Goal: Task Accomplishment & Management: Manage account settings

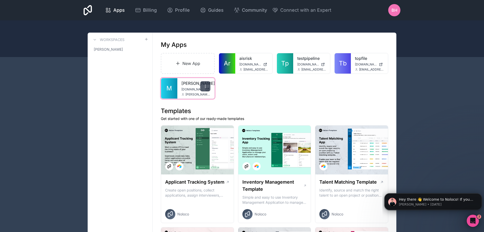
click at [205, 87] on icon at bounding box center [205, 86] width 4 height 4
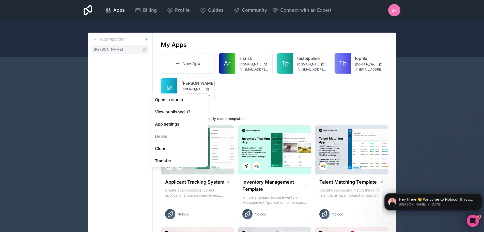
click at [107, 50] on span "[PERSON_NAME]" at bounding box center [108, 49] width 29 height 5
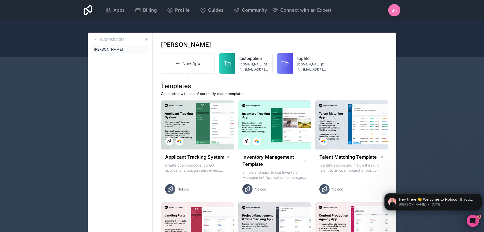
click at [112, 39] on h3 "Workspaces" at bounding box center [112, 39] width 25 height 5
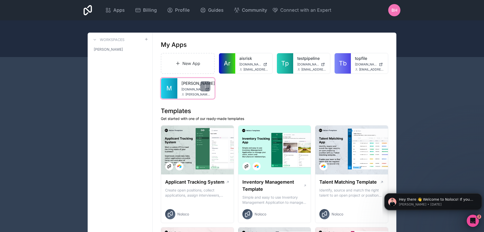
click at [188, 82] on link "[PERSON_NAME]" at bounding box center [196, 83] width 29 height 6
click at [107, 49] on span "[PERSON_NAME]" at bounding box center [108, 49] width 29 height 5
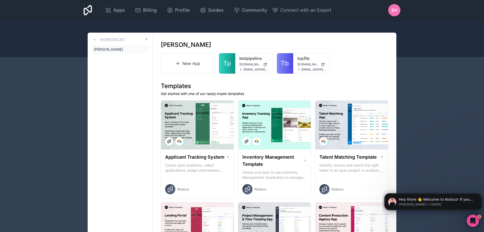
click at [111, 39] on h3 "Workspaces" at bounding box center [112, 39] width 25 height 5
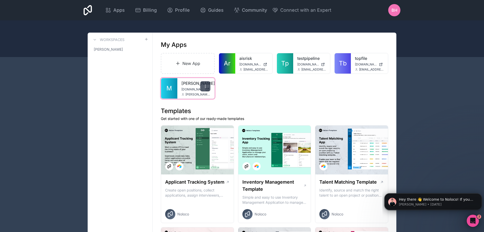
click at [204, 86] on icon at bounding box center [205, 86] width 4 height 4
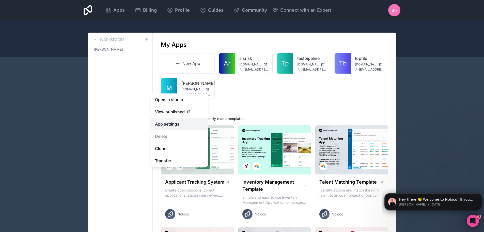
click at [168, 124] on link "App settings" at bounding box center [179, 124] width 57 height 12
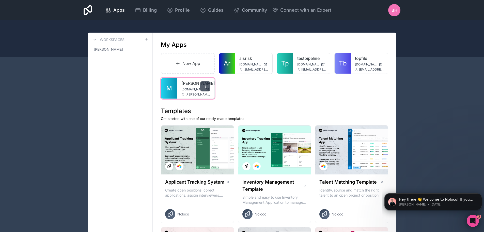
click at [205, 85] on icon at bounding box center [205, 85] width 0 height 0
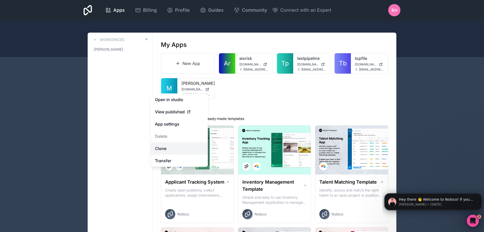
click at [162, 149] on link "Clone" at bounding box center [179, 148] width 57 height 12
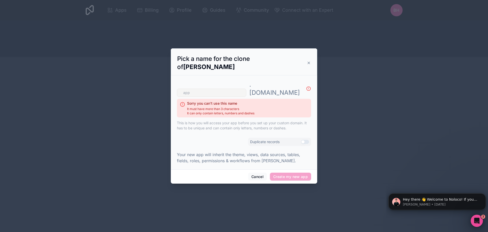
click at [310, 65] on icon at bounding box center [309, 63] width 4 height 4
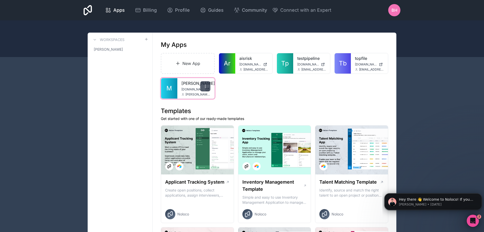
click at [206, 85] on icon at bounding box center [205, 86] width 4 height 4
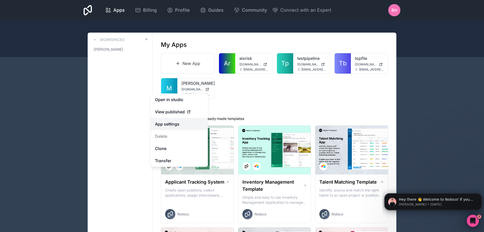
click at [171, 125] on link "App settings" at bounding box center [179, 124] width 57 height 12
